Goal: Information Seeking & Learning: Learn about a topic

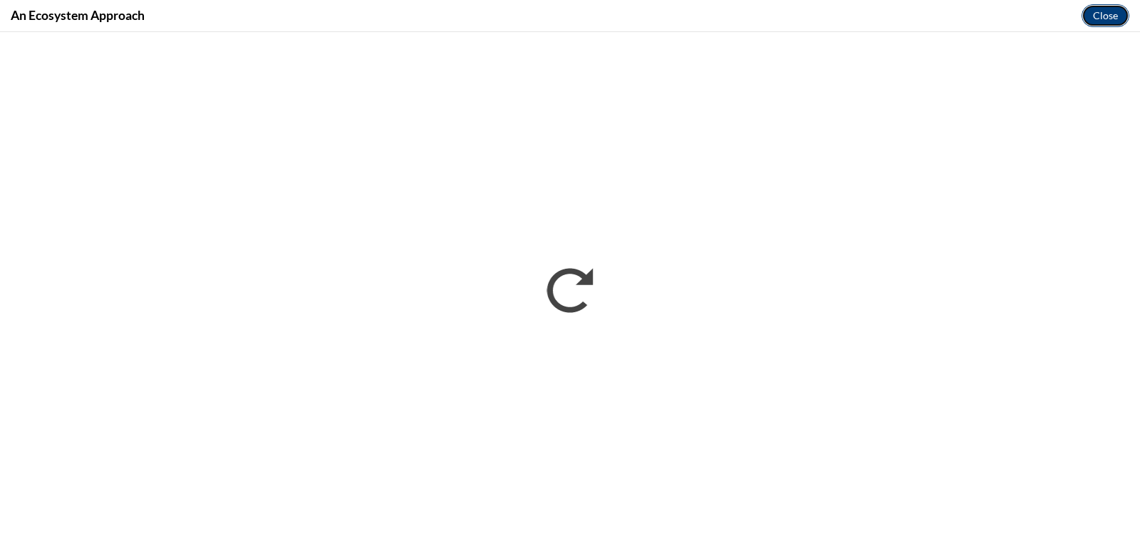
click at [1105, 11] on button "Close" at bounding box center [1105, 15] width 48 height 23
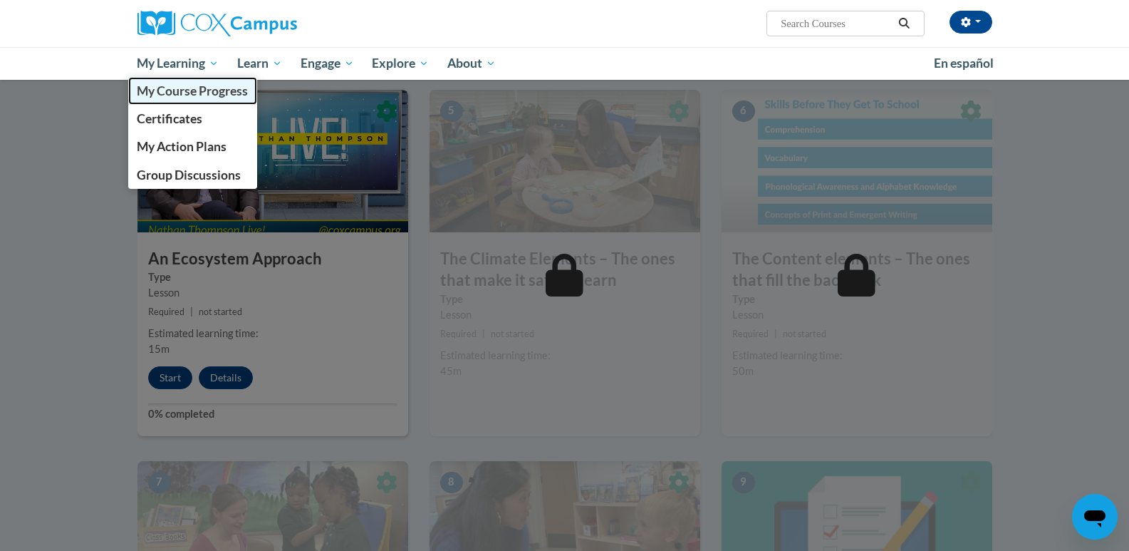
click at [180, 92] on span "My Course Progress" at bounding box center [192, 90] width 111 height 15
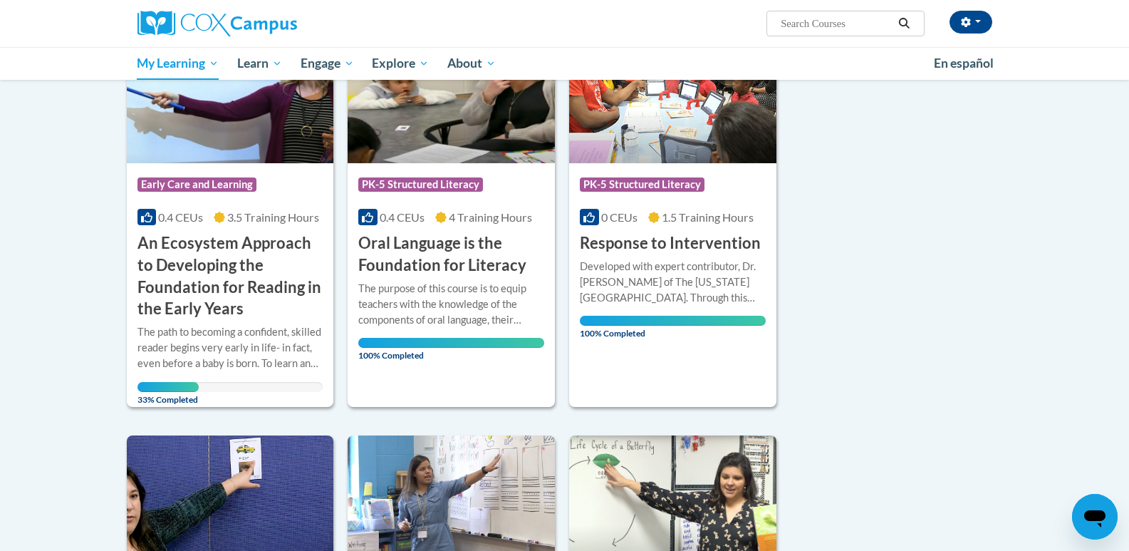
scroll to position [285, 0]
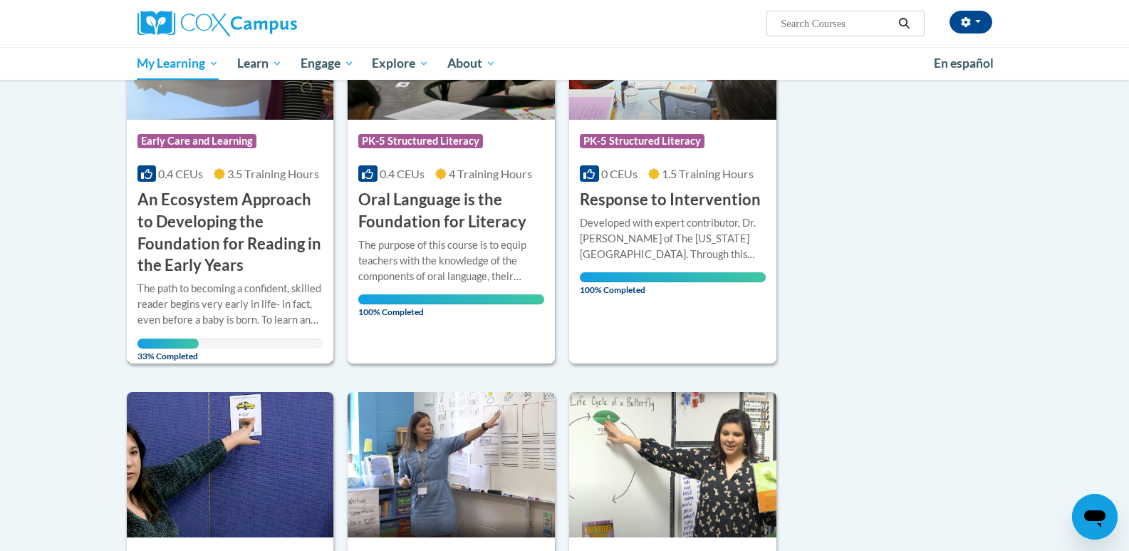
click at [175, 204] on h3 "An Ecosystem Approach to Developing the Foundation for Reading in the Early Yea…" at bounding box center [230, 233] width 186 height 88
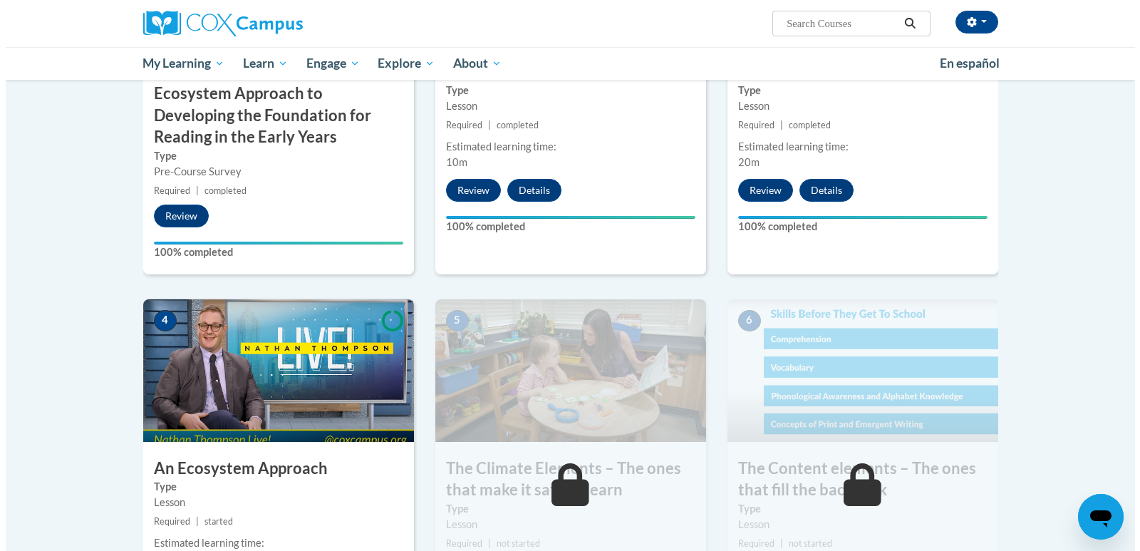
scroll to position [570, 0]
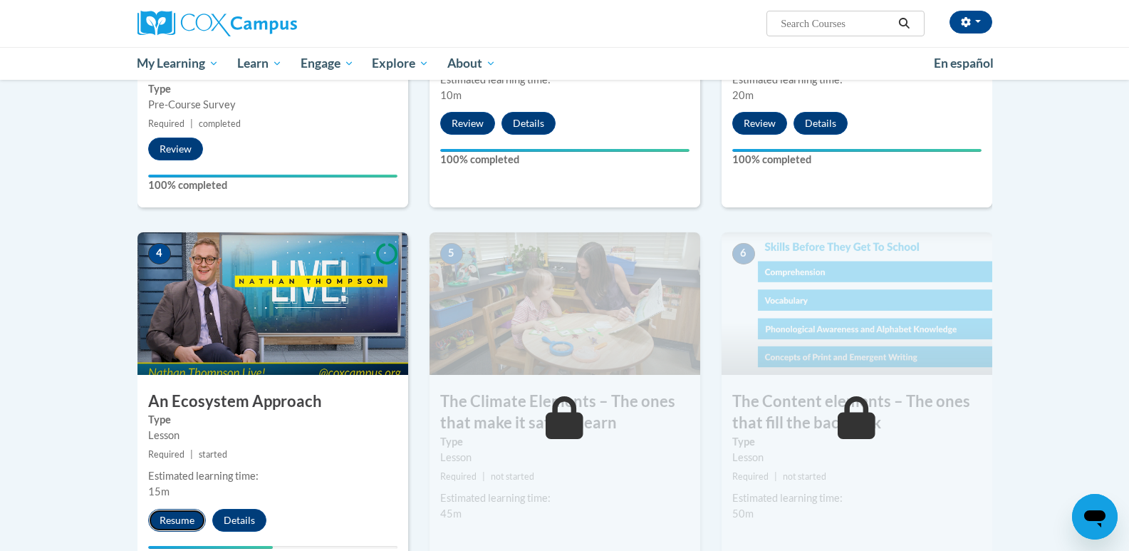
click at [168, 520] on button "Resume" at bounding box center [177, 520] width 58 height 23
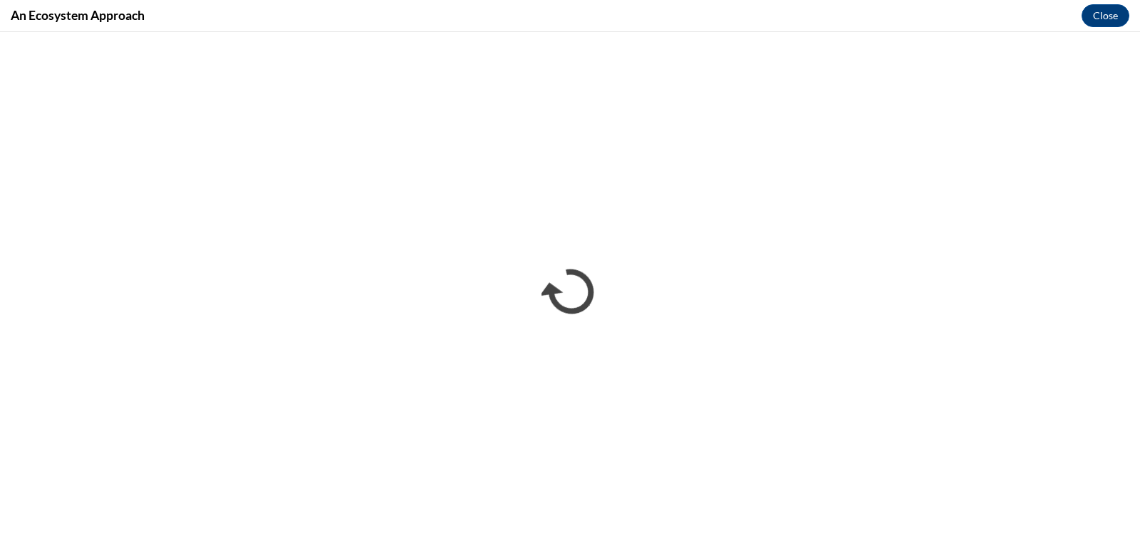
scroll to position [0, 0]
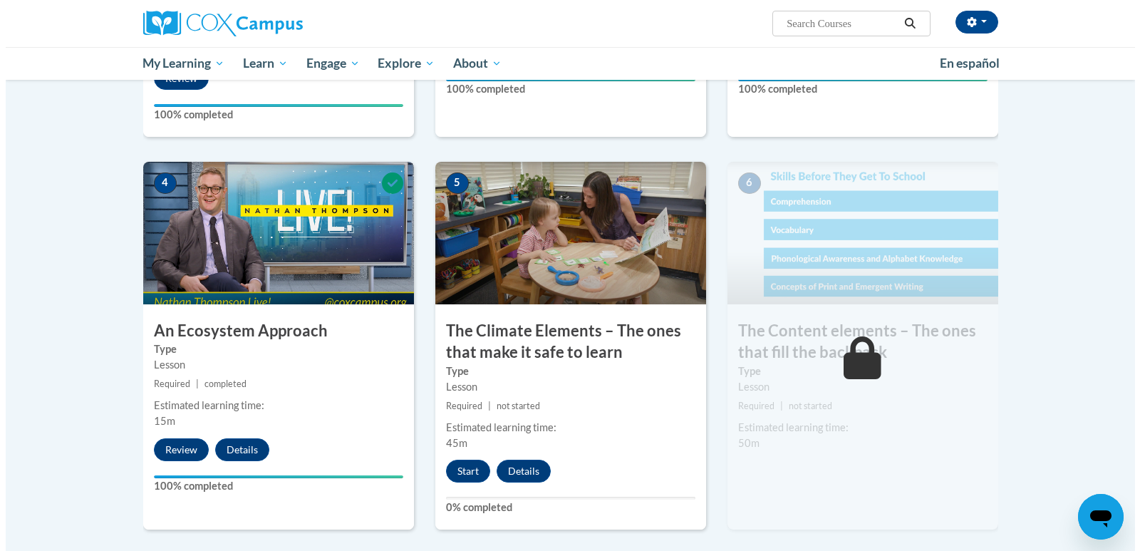
scroll to position [641, 0]
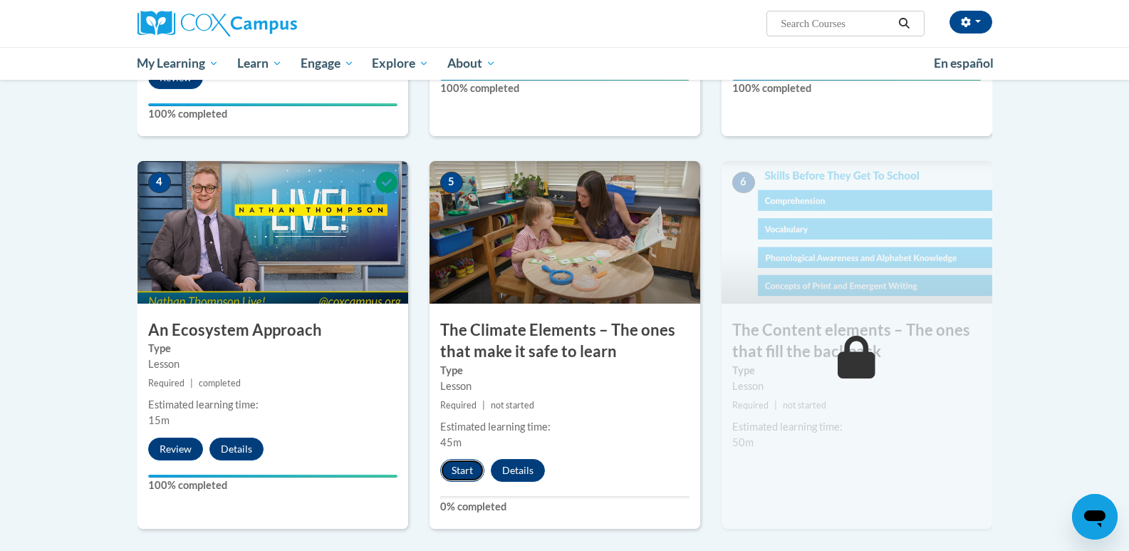
click at [467, 474] on button "Start" at bounding box center [462, 470] width 44 height 23
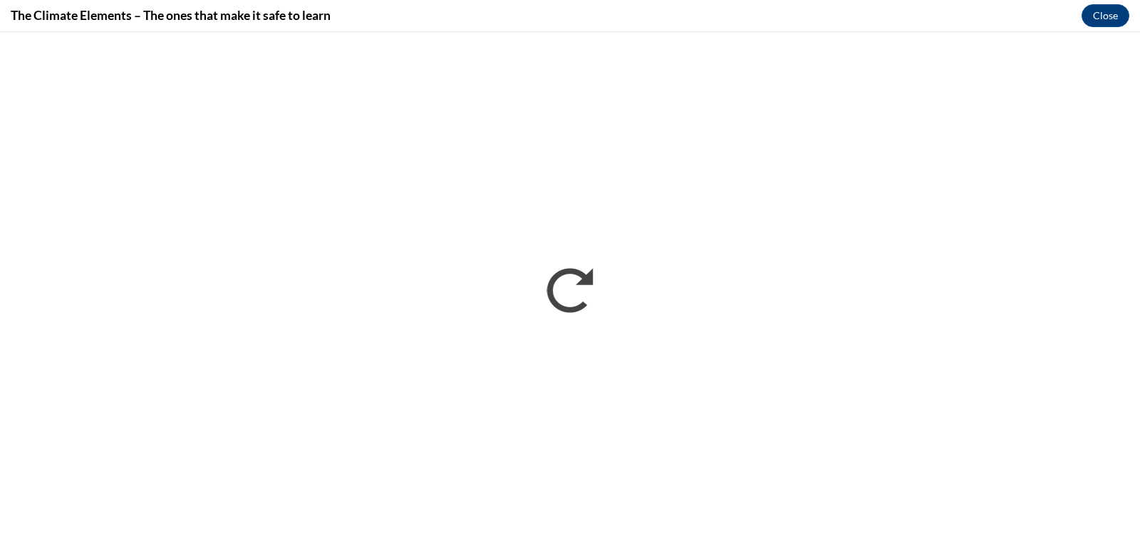
scroll to position [0, 0]
